Goal: Ask a question

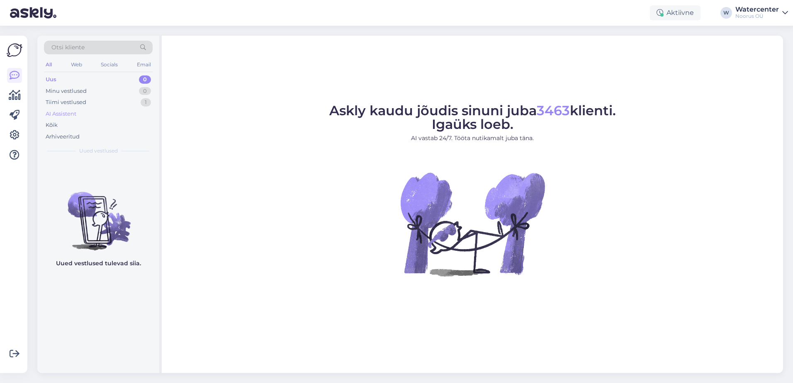
click at [70, 110] on div "AI Assistent" at bounding box center [61, 114] width 31 height 8
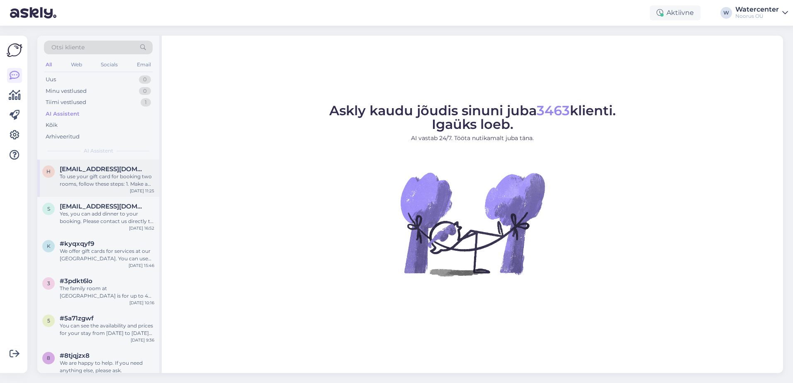
click at [137, 182] on div "To use your gift card for booking two rooms, follow these steps: 1. Make a rese…" at bounding box center [107, 180] width 95 height 15
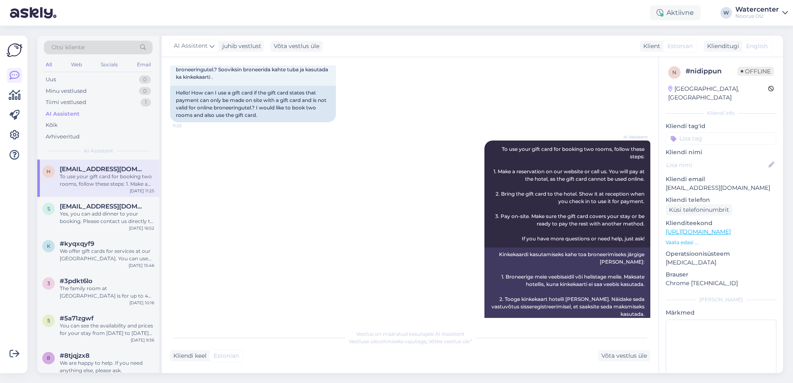
scroll to position [113, 0]
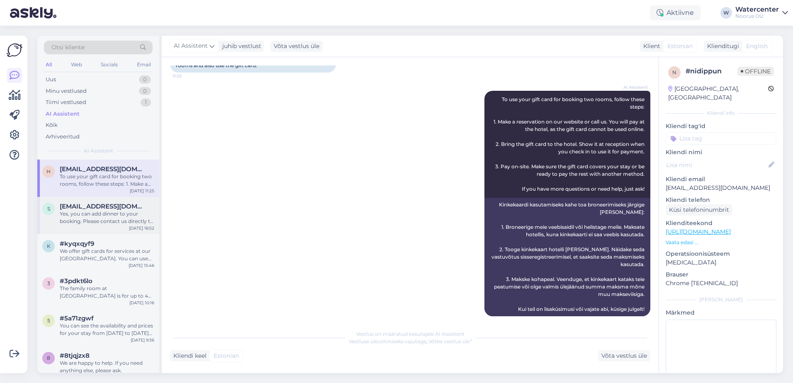
click at [105, 219] on div "Yes, you can add dinner to your booking. Please contact us directly to change y…" at bounding box center [107, 217] width 95 height 15
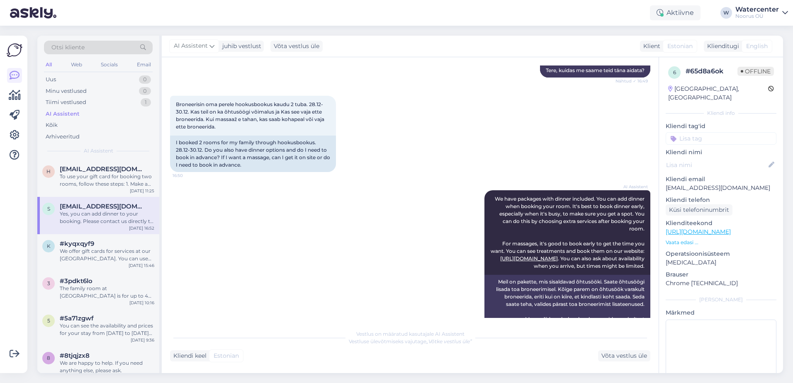
scroll to position [320, 0]
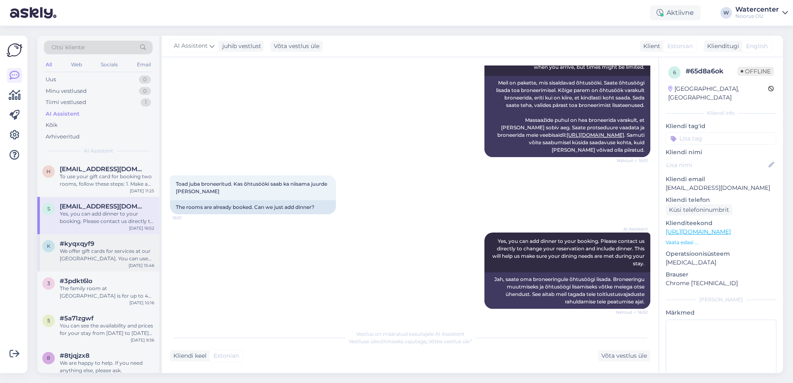
click at [84, 254] on div "We offer gift cards for services at our [GEOGRAPHIC_DATA]. You can use them for…" at bounding box center [107, 255] width 95 height 15
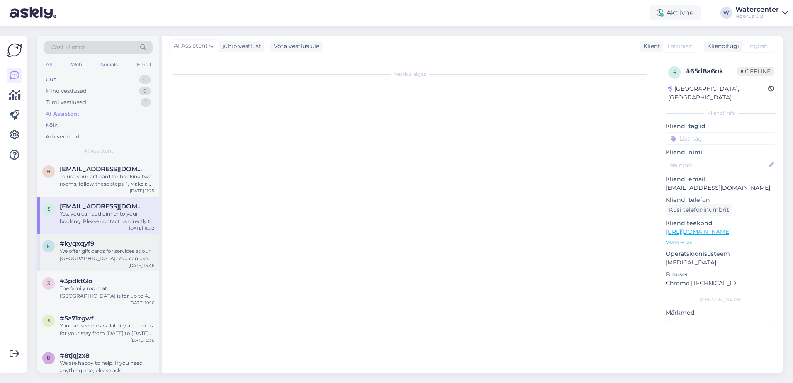
scroll to position [0, 0]
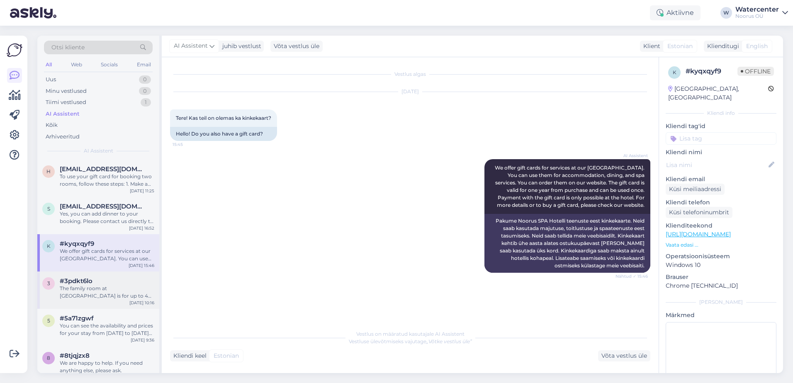
click at [96, 295] on div "The family room at [GEOGRAPHIC_DATA] is for up to 4 people and is perfect for f…" at bounding box center [107, 292] width 95 height 15
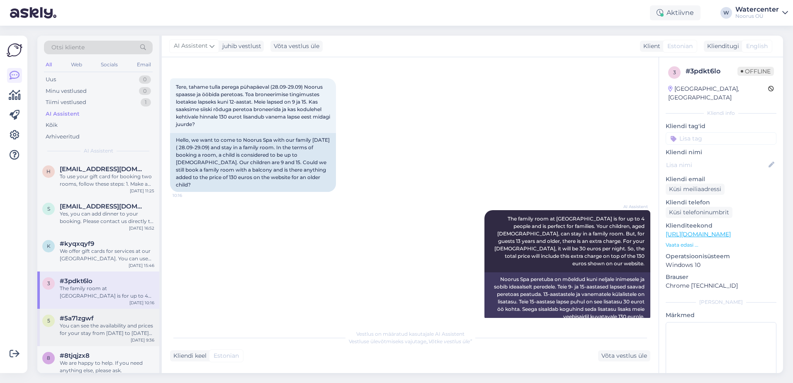
click at [130, 322] on div "#5a71zgwf" at bounding box center [107, 318] width 95 height 7
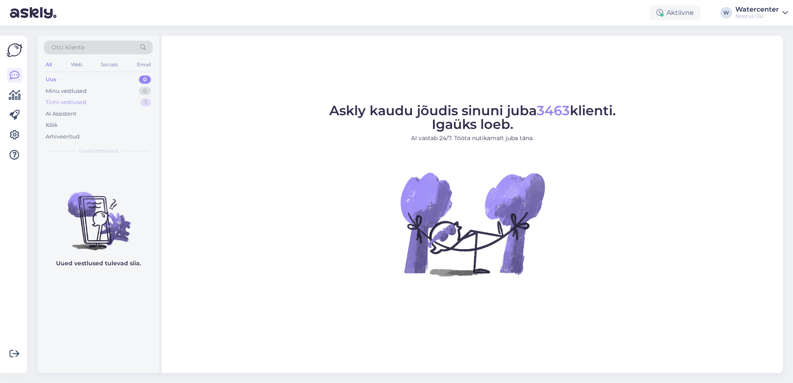
click at [108, 103] on div "Tiimi vestlused 1" at bounding box center [98, 103] width 109 height 12
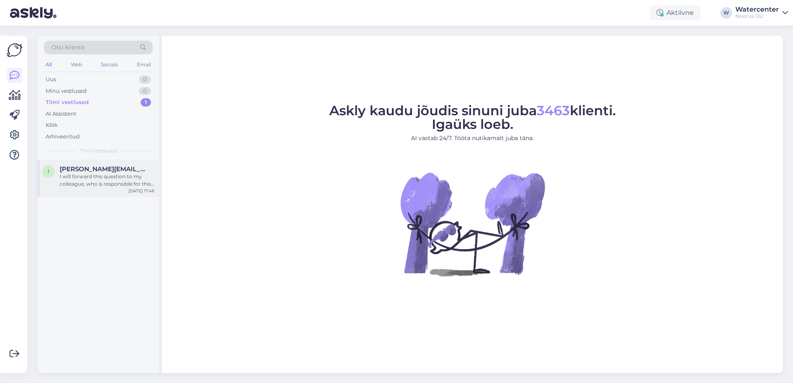
click at [114, 176] on div "I will forward this question to my colleague, who is responsible for this. The …" at bounding box center [107, 180] width 95 height 15
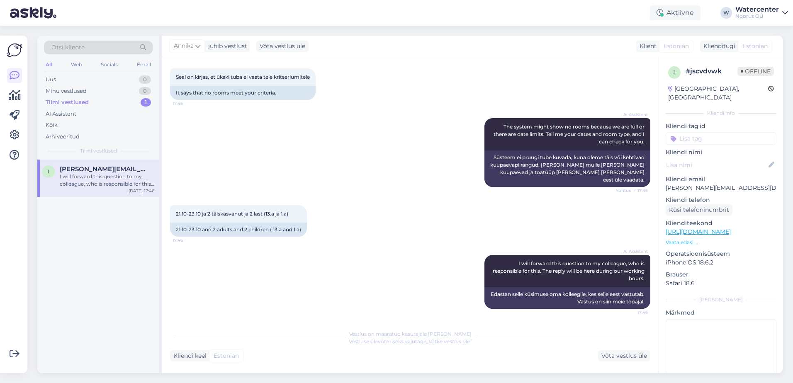
scroll to position [208, 0]
